Goal: Check status: Check status

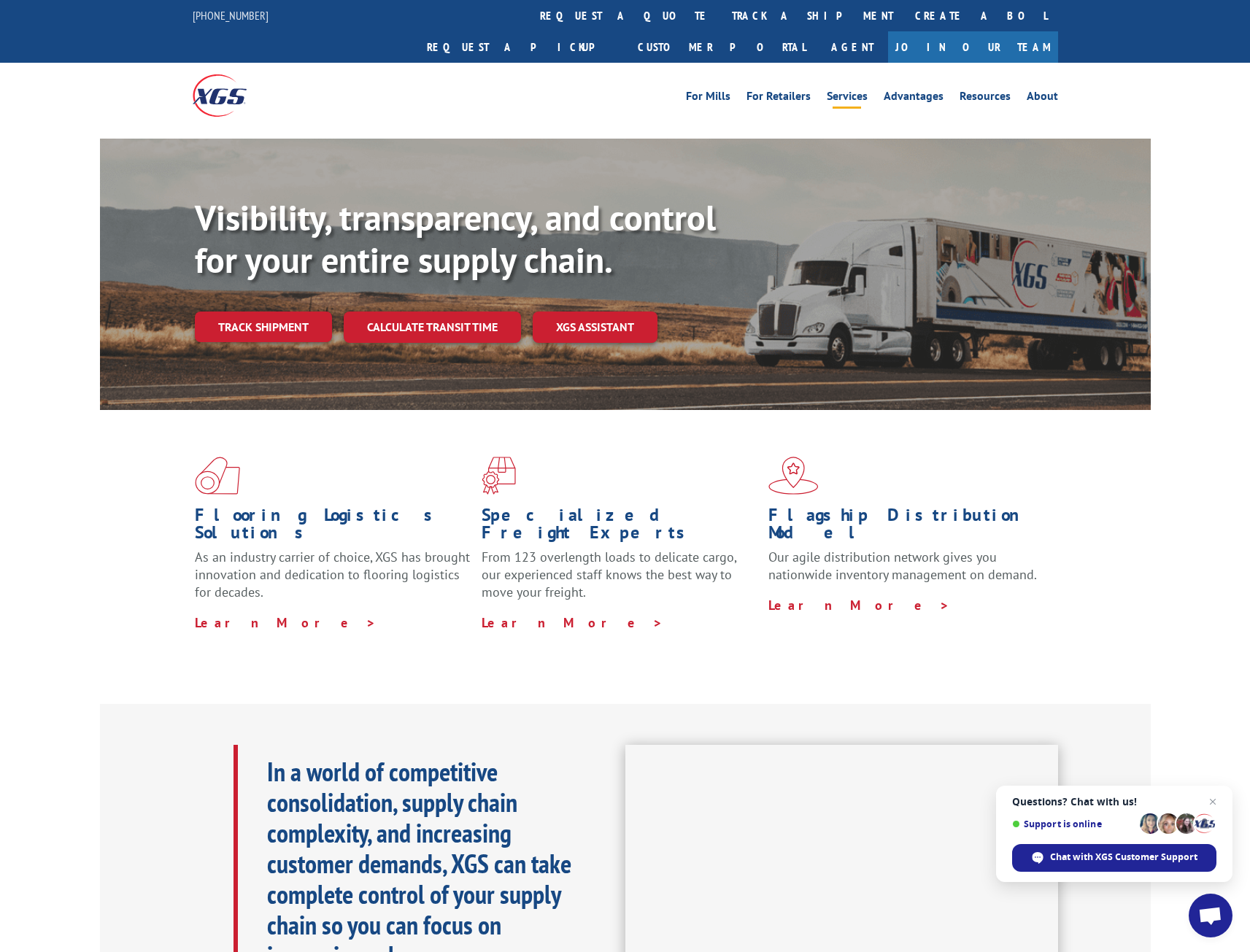
click at [852, 91] on link "Services" at bounding box center [847, 98] width 41 height 16
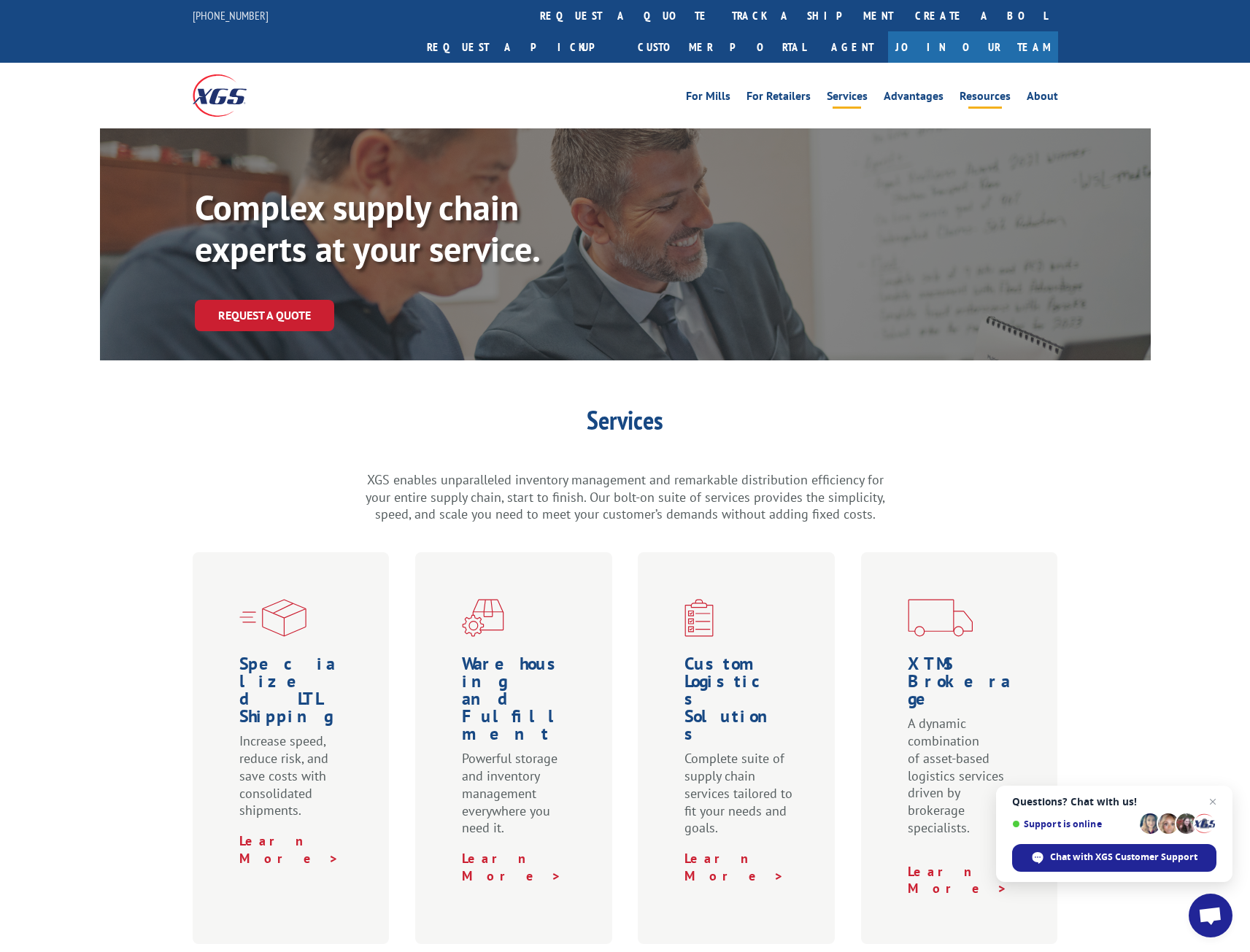
click at [971, 91] on link "Resources" at bounding box center [985, 98] width 51 height 16
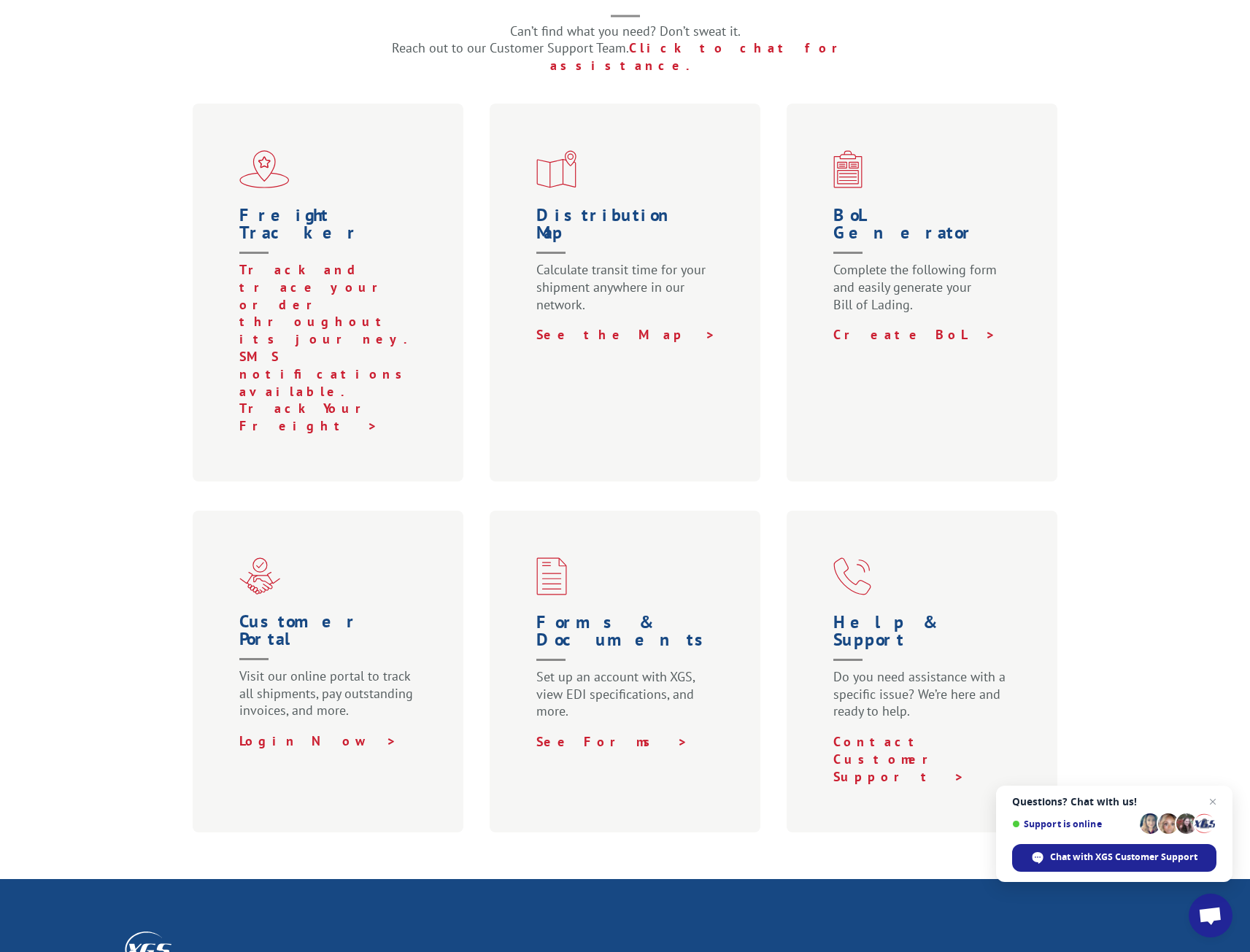
scroll to position [641, 0]
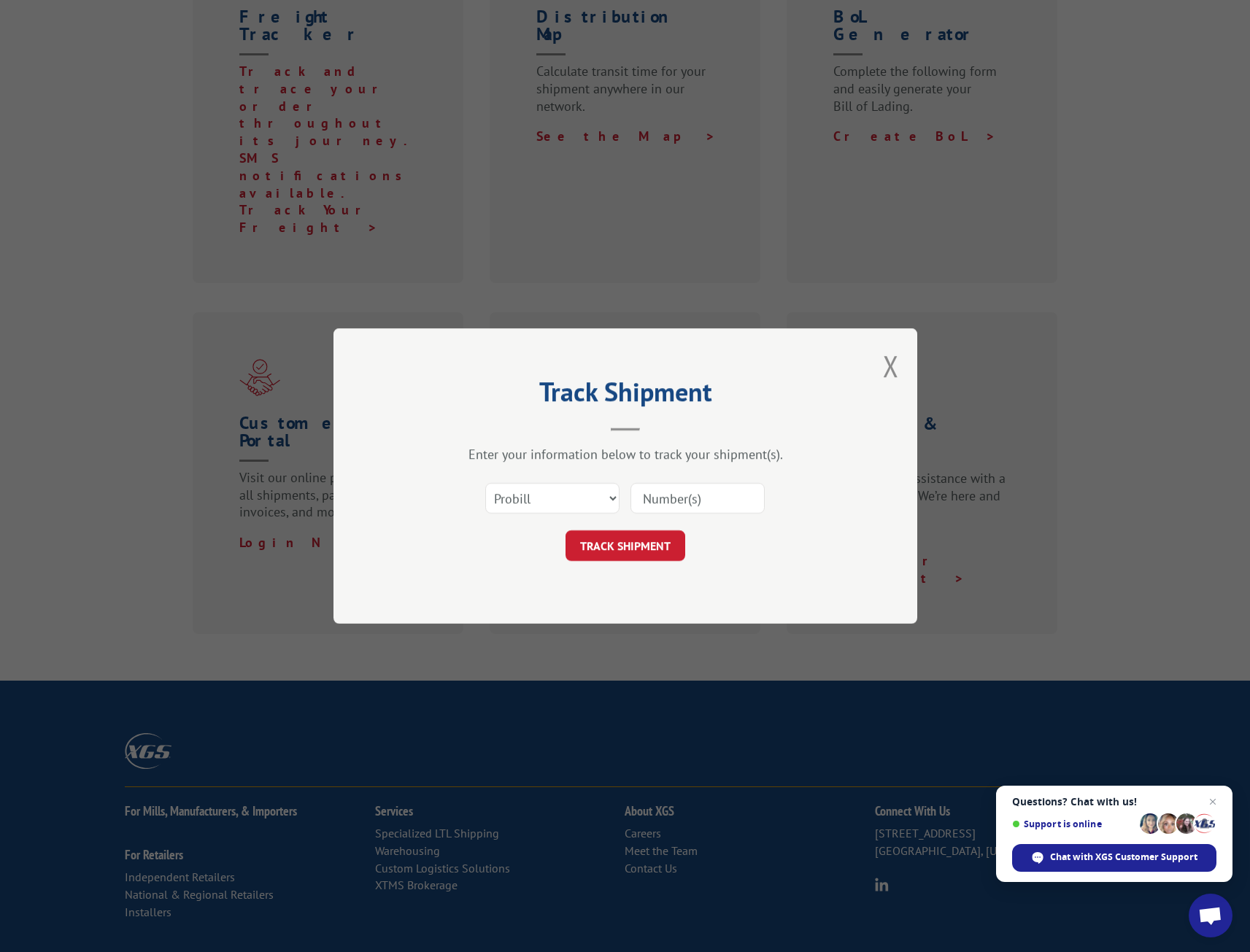
click at [569, 510] on div "Select category... Probill BOL PO" at bounding box center [552, 498] width 133 height 34
click at [886, 368] on button "Close modal" at bounding box center [891, 366] width 16 height 38
